Goal: Information Seeking & Learning: Learn about a topic

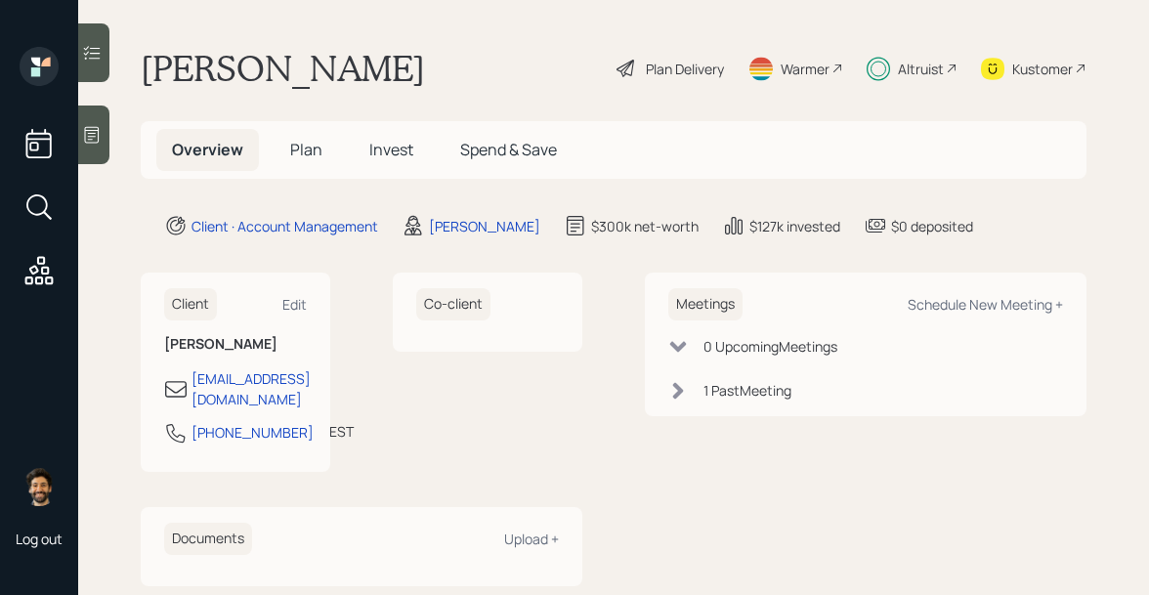
click at [923, 64] on div "Altruist" at bounding box center [921, 69] width 46 height 21
click at [371, 146] on span "Invest" at bounding box center [391, 149] width 44 height 21
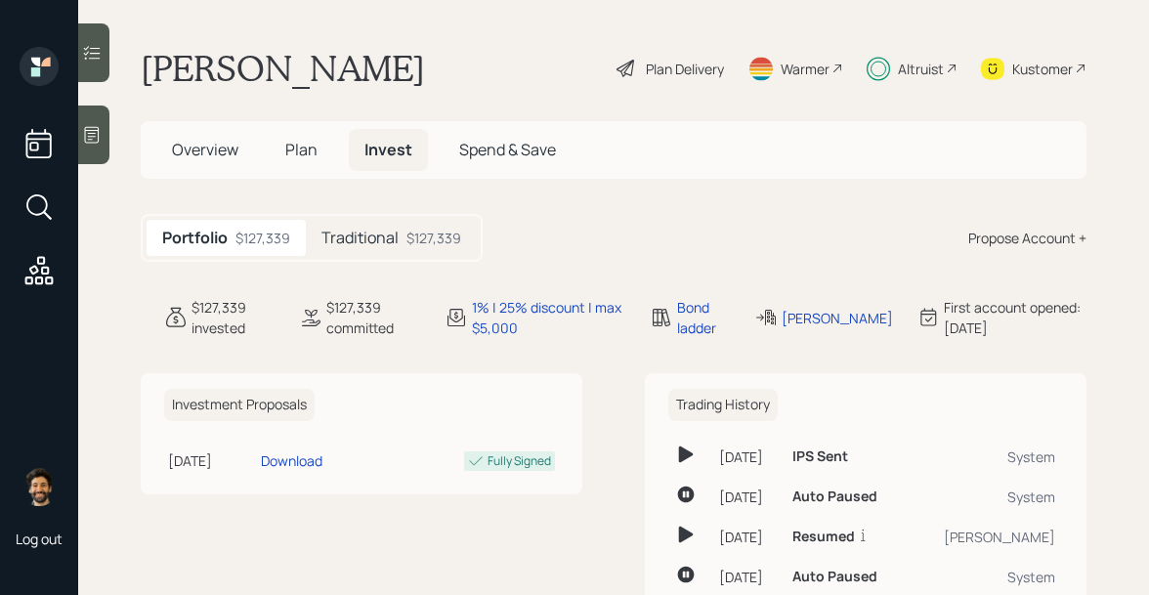
click at [902, 78] on div "Altruist" at bounding box center [912, 68] width 91 height 43
click at [363, 238] on h5 "Traditional" at bounding box center [360, 238] width 77 height 19
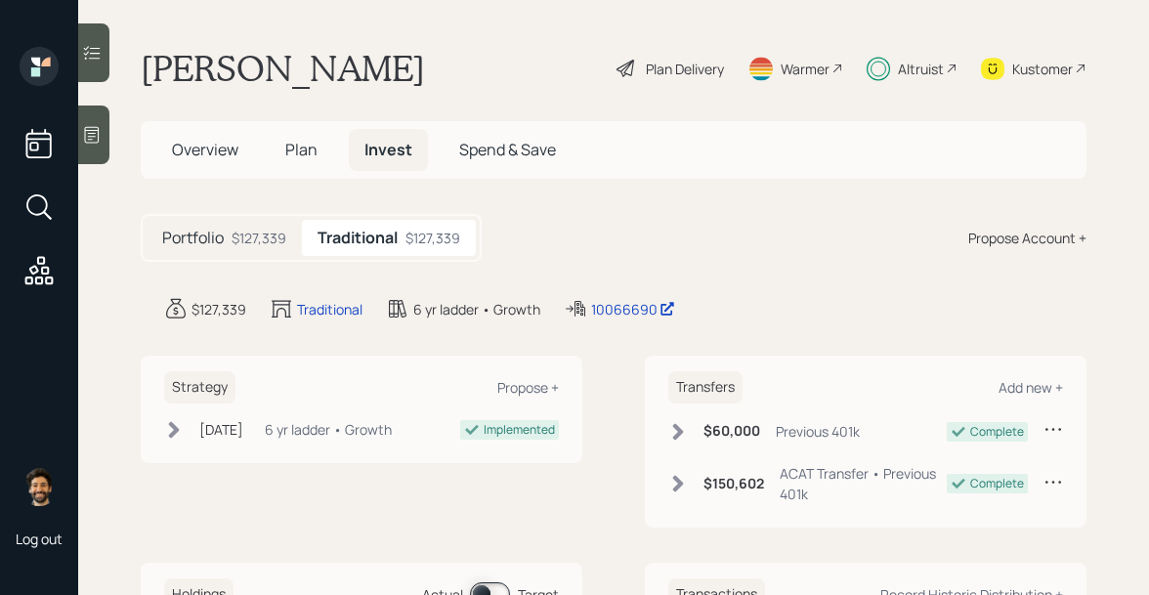
click at [254, 228] on div "$127,339" at bounding box center [259, 238] width 55 height 21
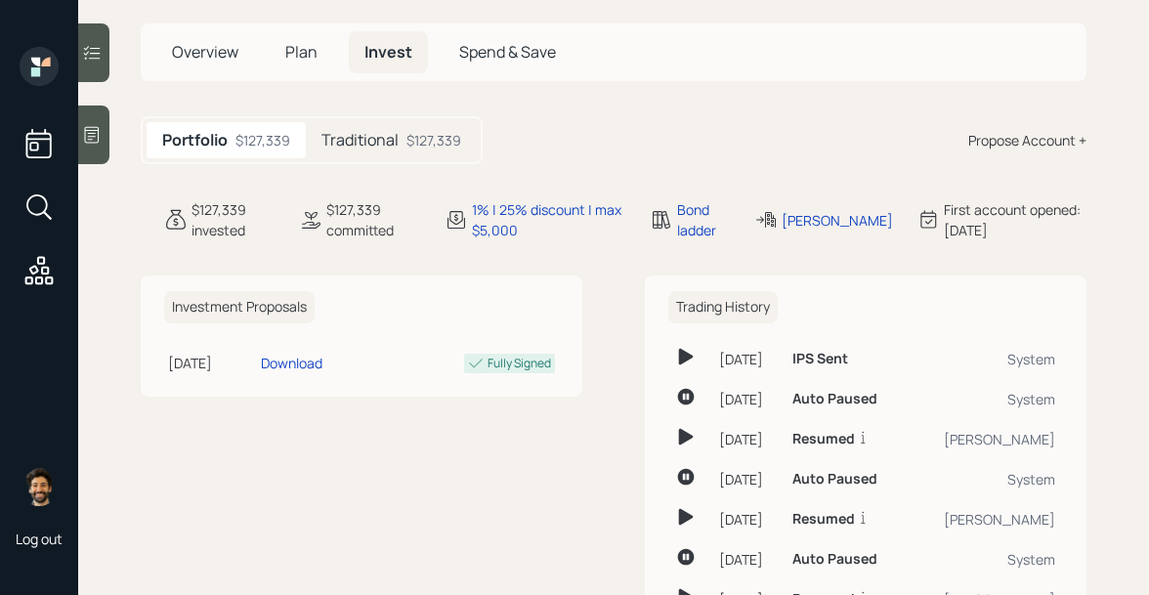
scroll to position [32, 0]
